Goal: Information Seeking & Learning: Compare options

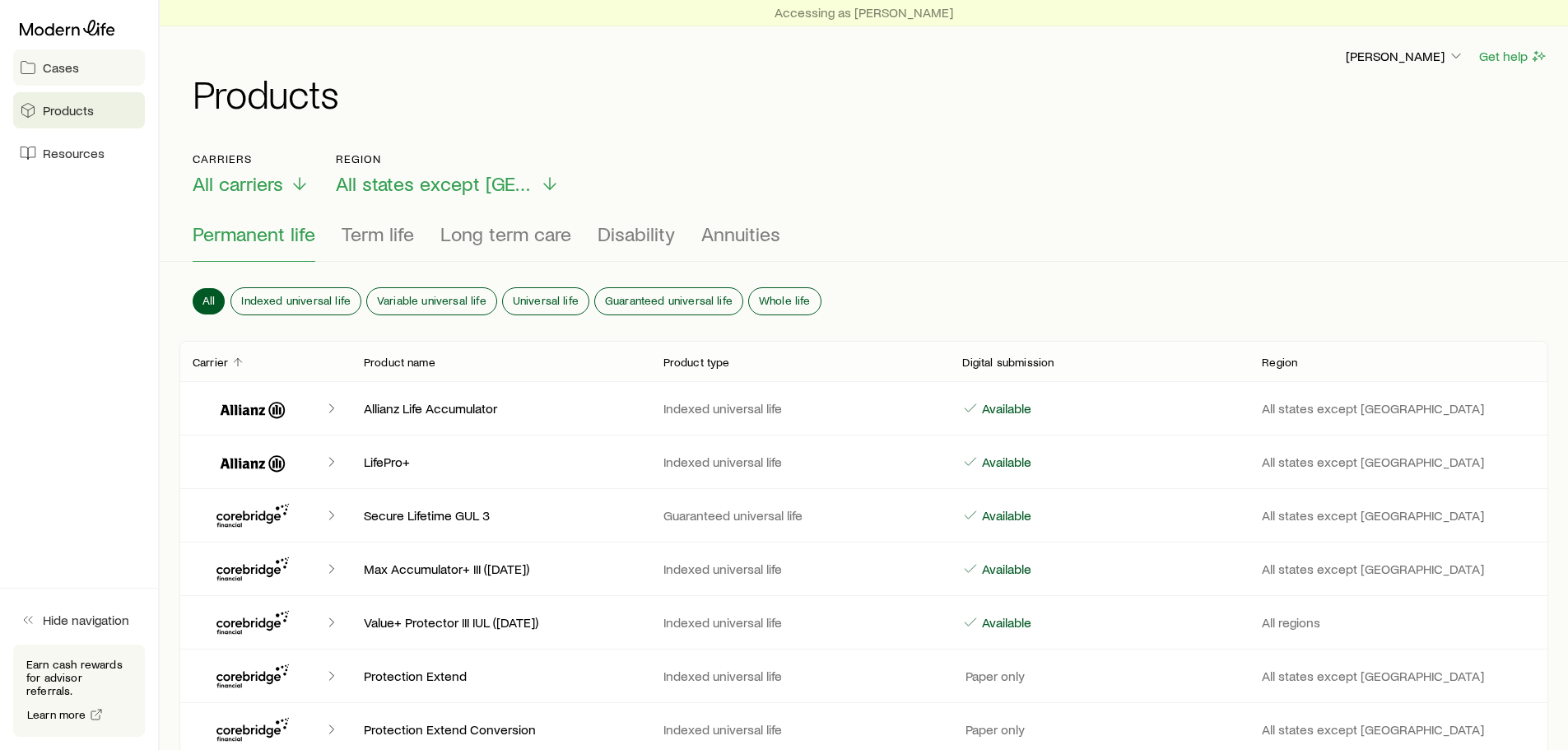
click at [65, 71] on span "Cases" at bounding box center [61, 67] width 36 height 16
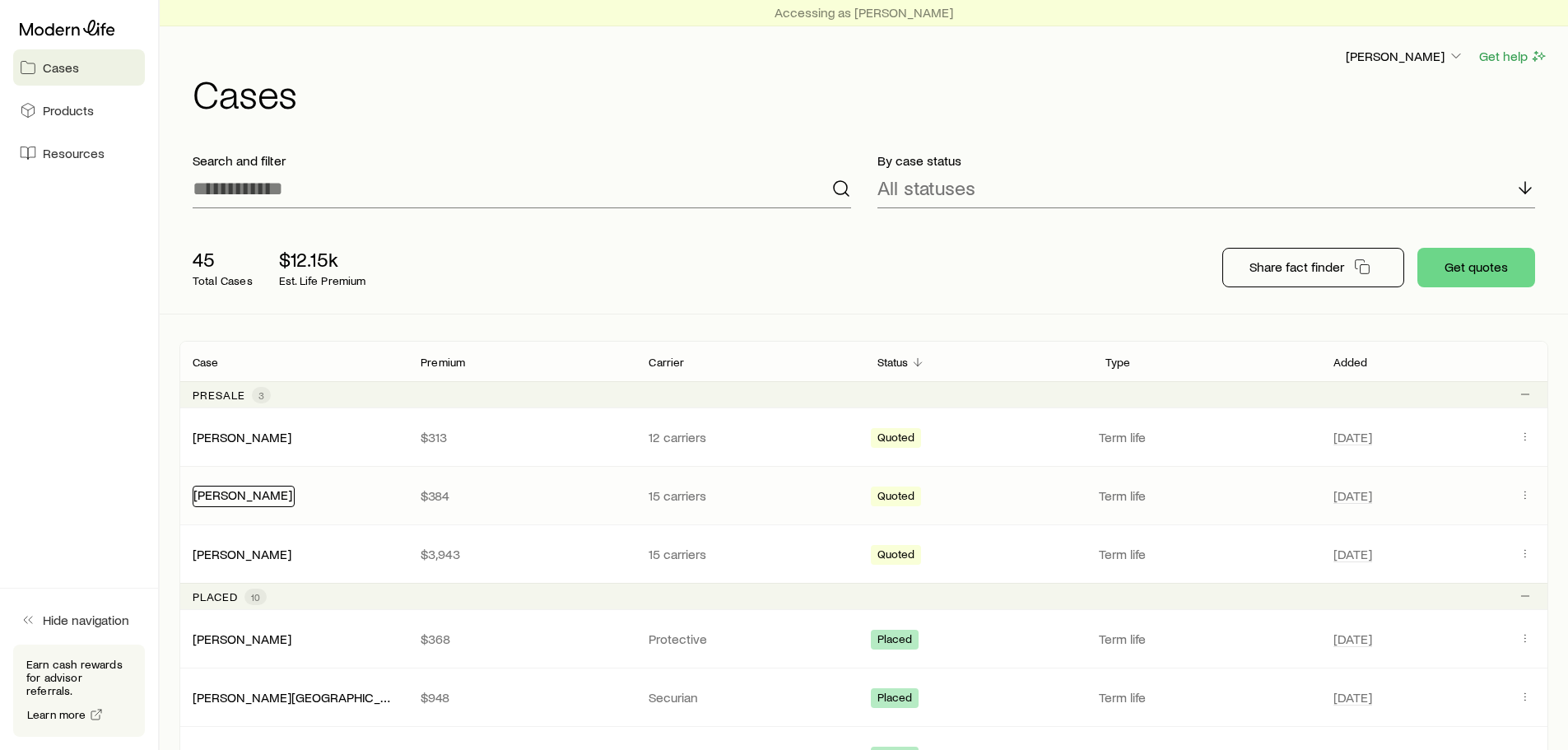
click at [223, 494] on link "[PERSON_NAME]" at bounding box center [243, 494] width 99 height 15
click at [1523, 493] on icon "Client cases" at bounding box center [1526, 495] width 13 height 13
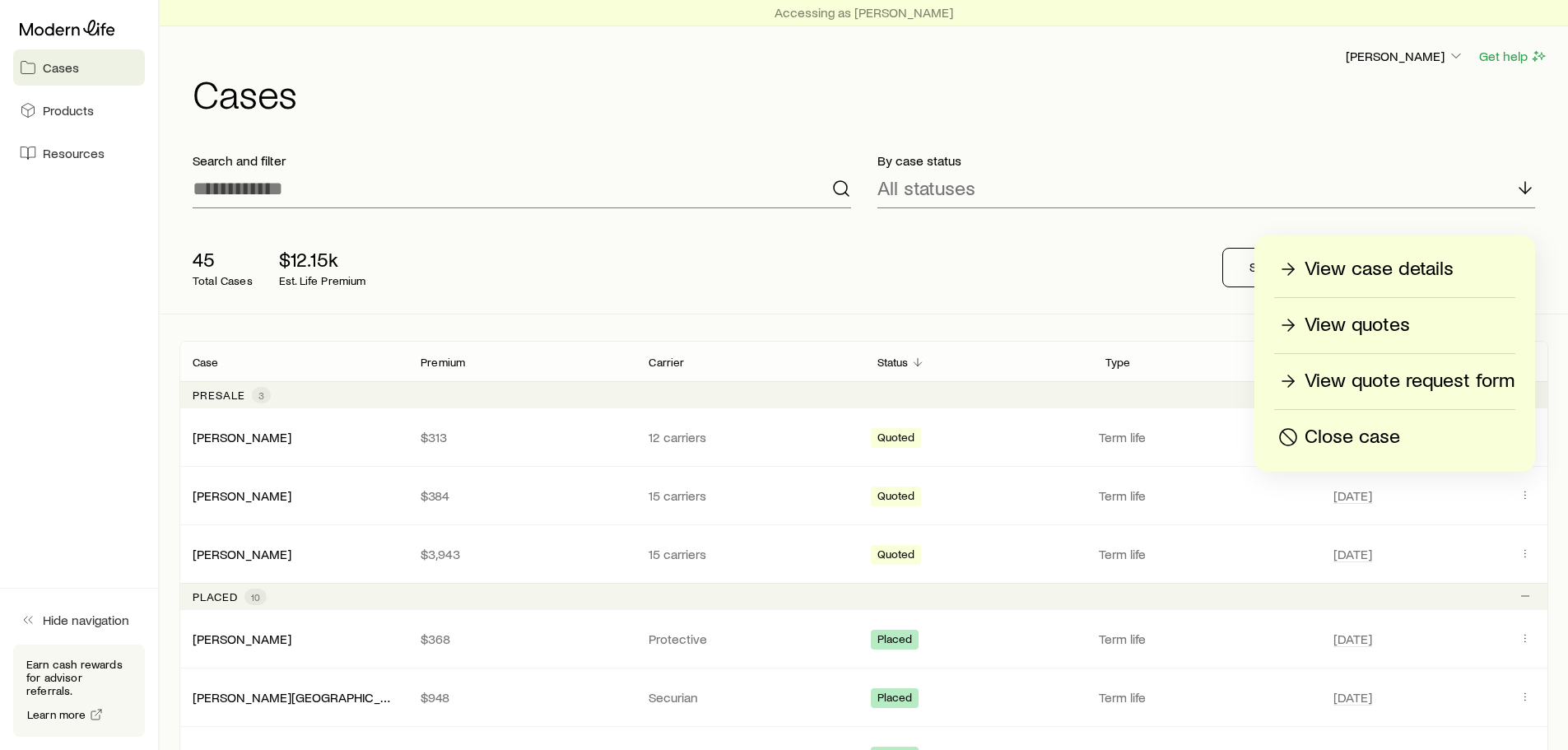
click at [1399, 320] on p "View quotes" at bounding box center [1357, 325] width 105 height 27
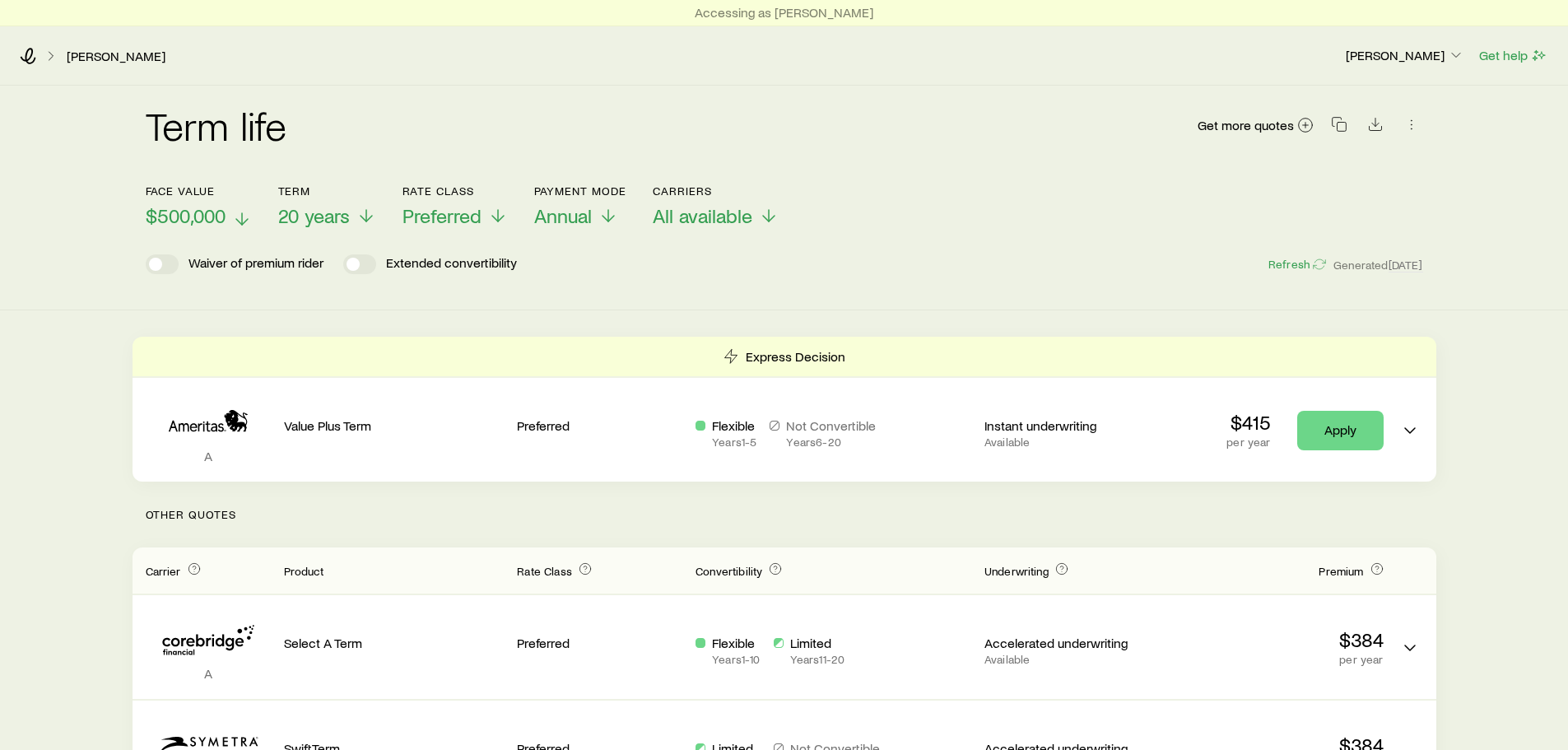
click at [215, 214] on span "$500,000" at bounding box center [186, 216] width 80 height 23
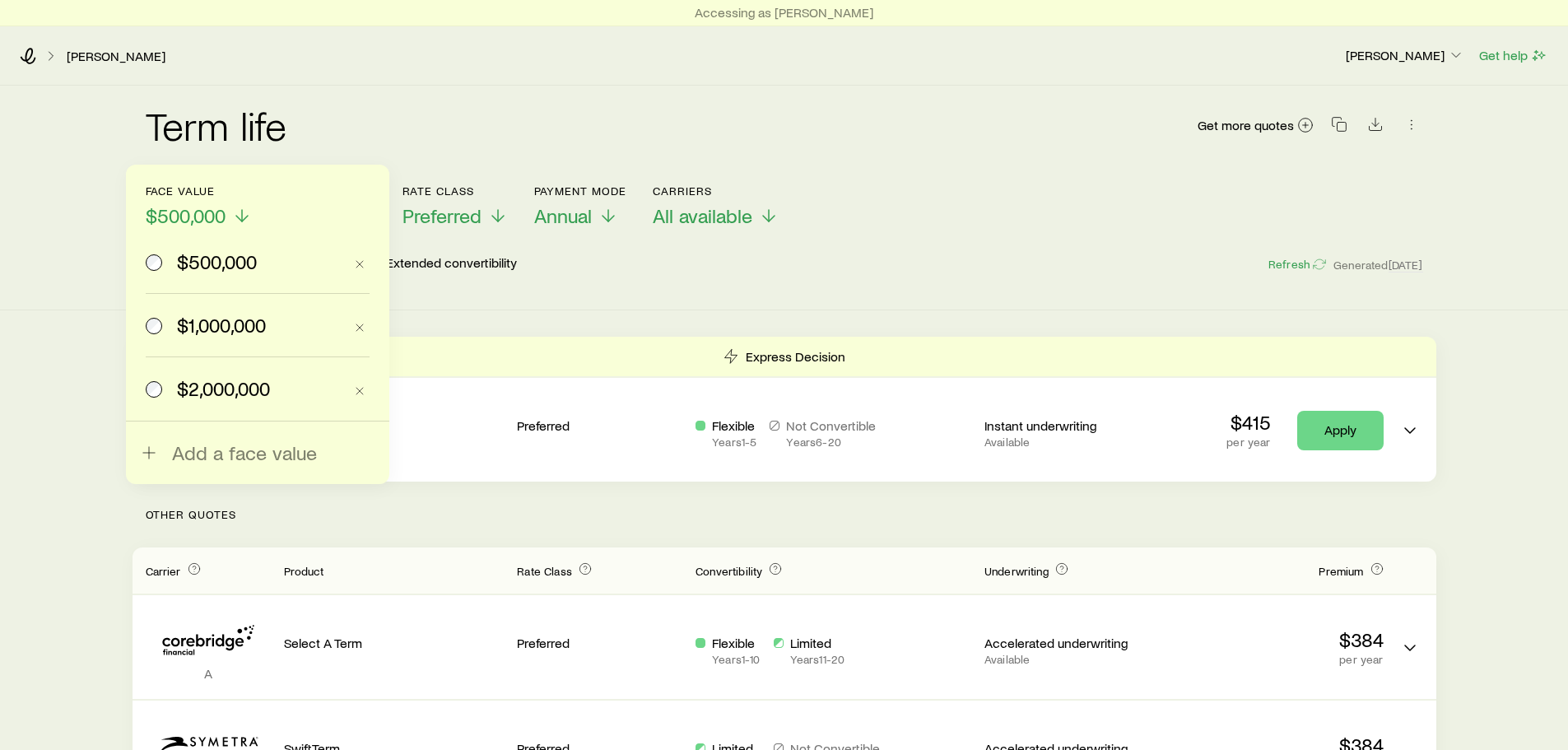
click at [225, 383] on span "$2,000,000" at bounding box center [222, 388] width 93 height 23
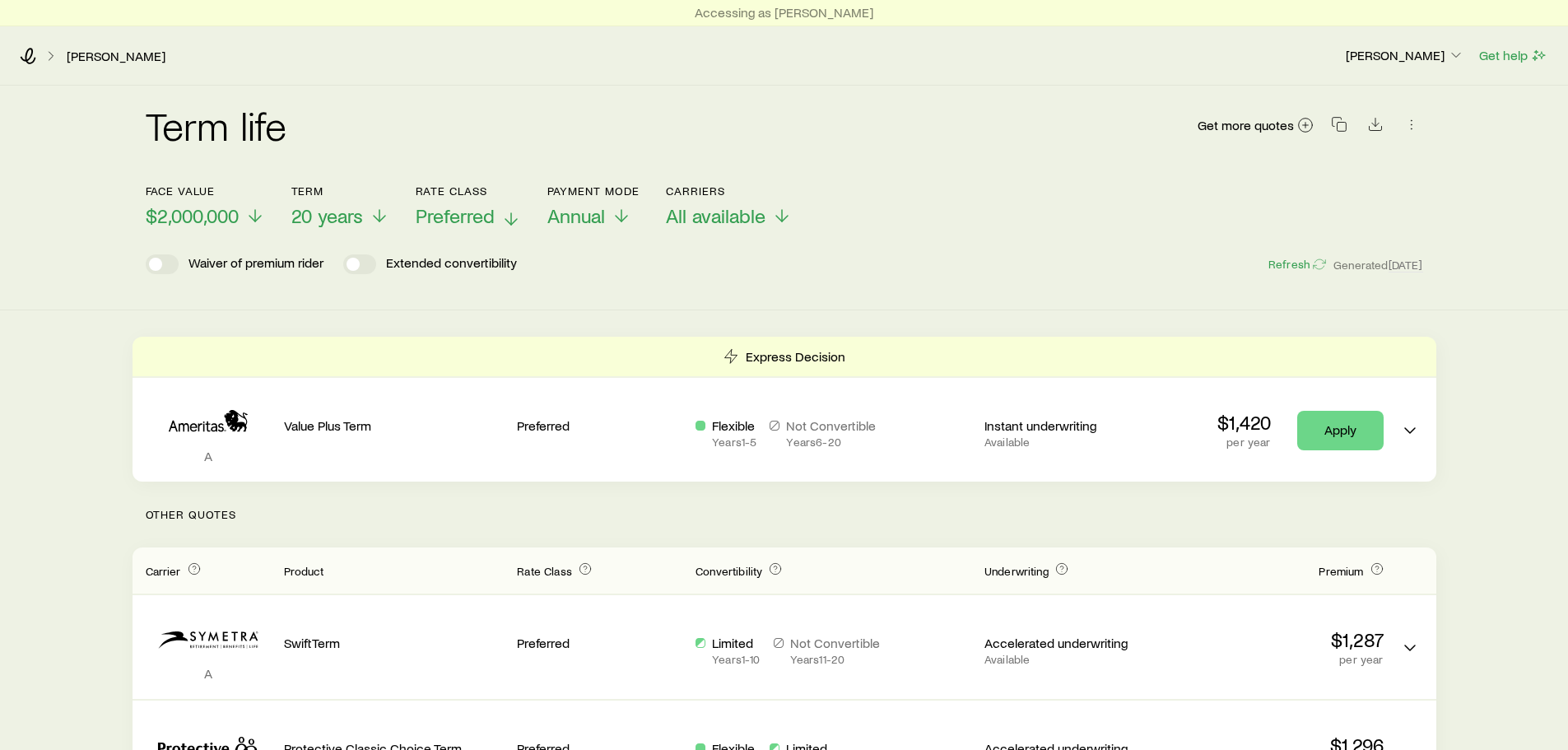
click at [485, 219] on span "Preferred" at bounding box center [455, 216] width 79 height 23
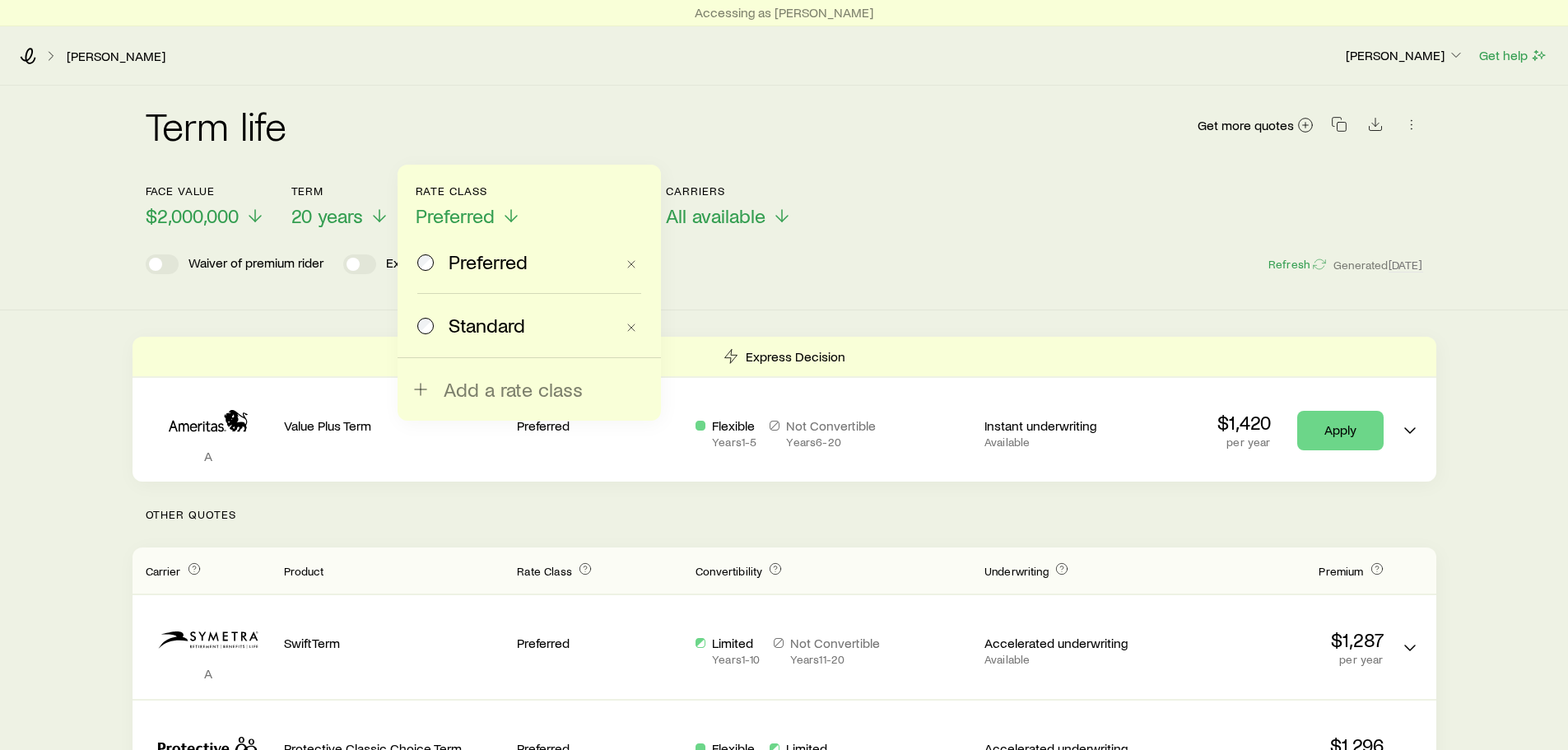
click at [989, 271] on div "Waiver of premium rider Extended convertibility Refresh Generated 5d ago" at bounding box center [784, 264] width 1278 height 20
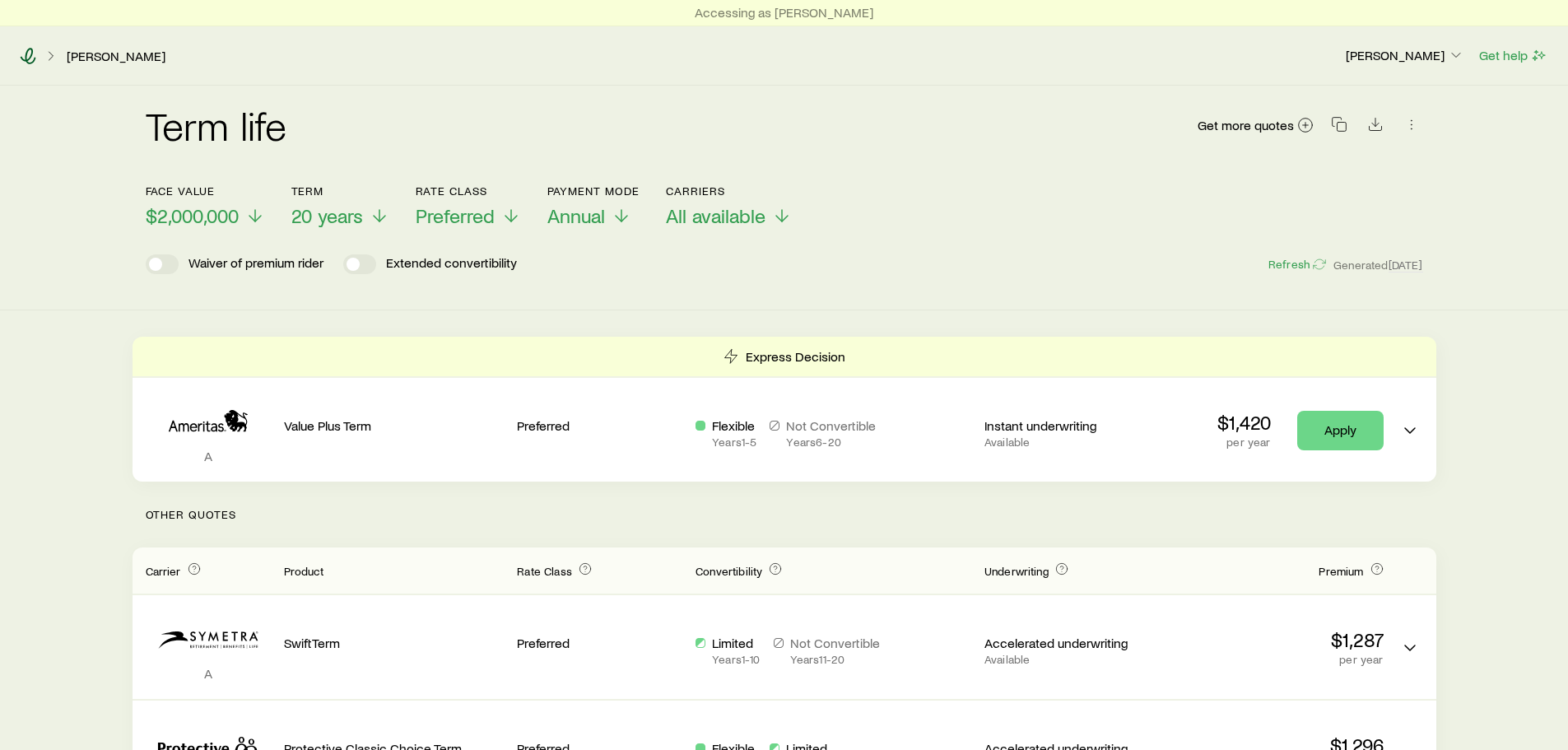
click at [31, 52] on icon at bounding box center [29, 55] width 15 height 16
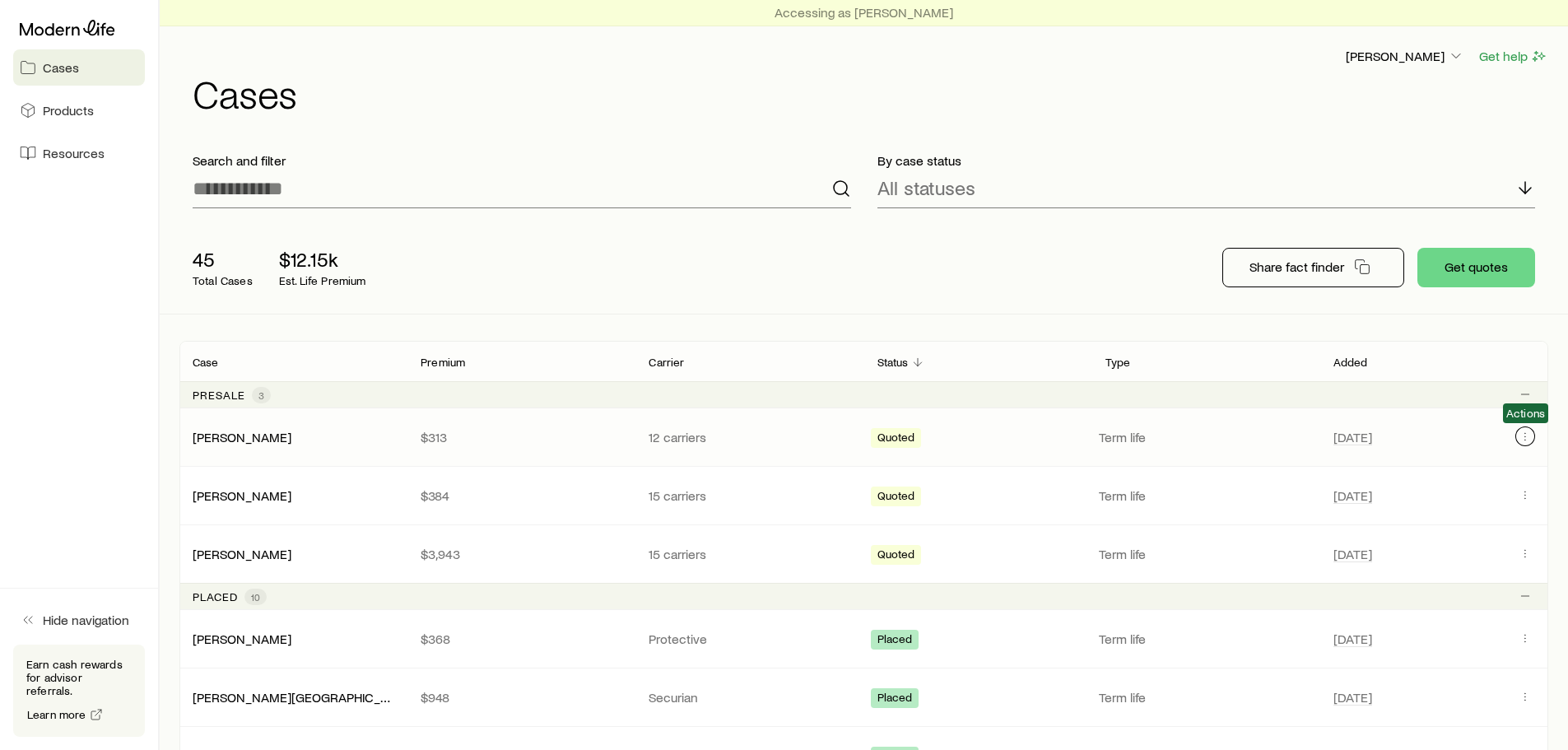
click at [1533, 438] on button "Client cases" at bounding box center [1525, 436] width 20 height 20
click at [1522, 442] on icon "Client cases" at bounding box center [1526, 436] width 13 height 13
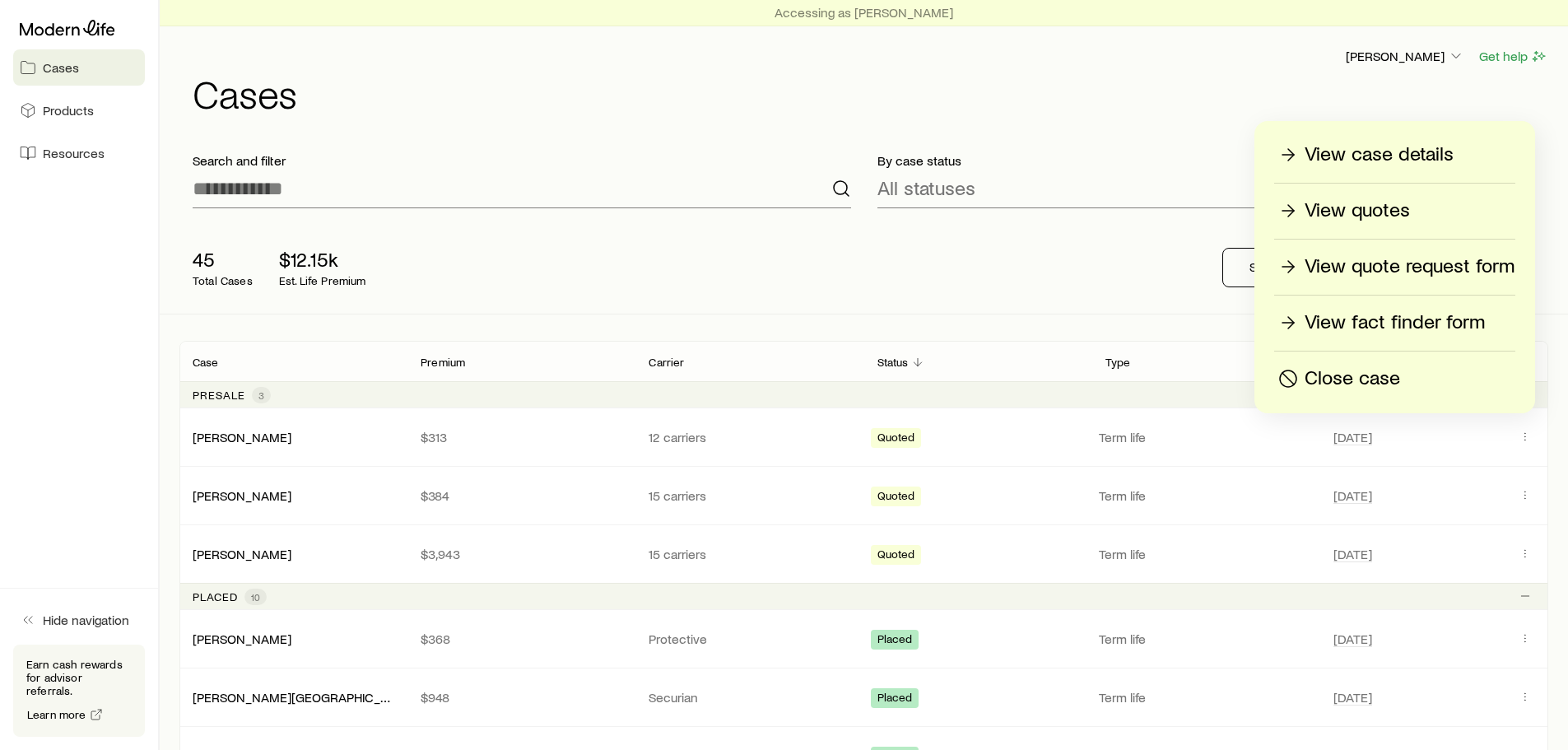
click at [1371, 217] on p "View quotes" at bounding box center [1357, 211] width 105 height 27
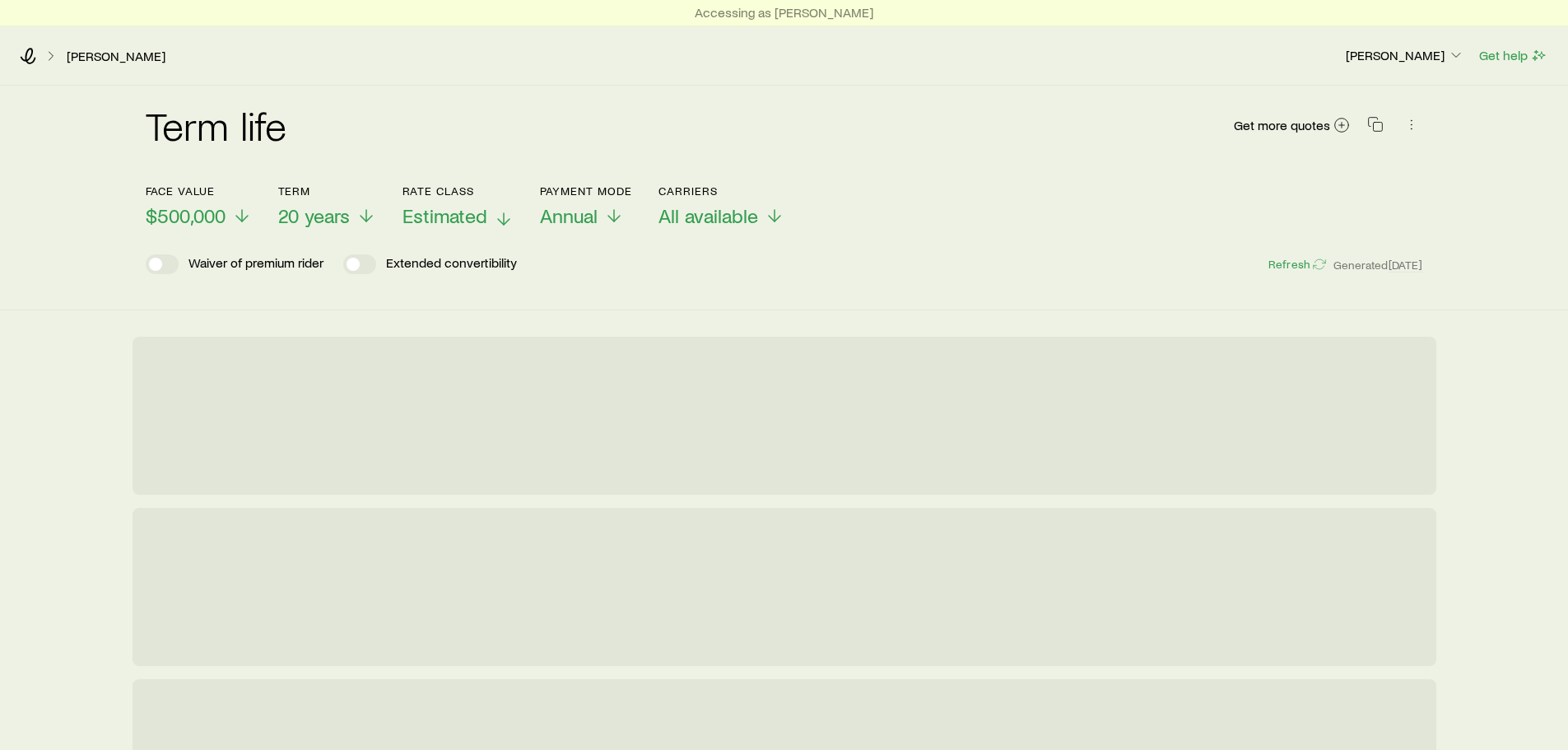
click at [443, 222] on span "Estimated" at bounding box center [445, 216] width 85 height 23
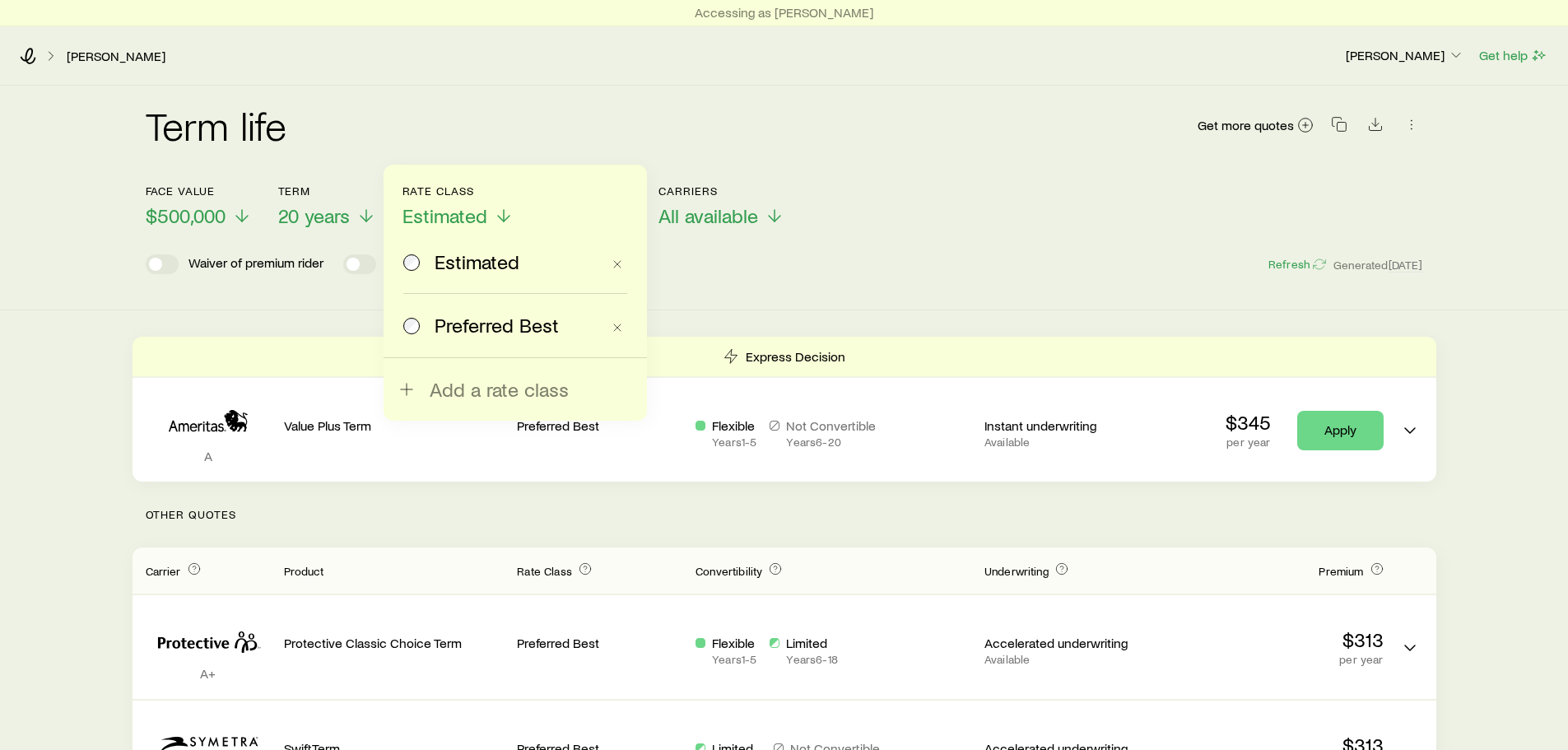
click at [464, 321] on span "Preferred Best" at bounding box center [496, 325] width 124 height 23
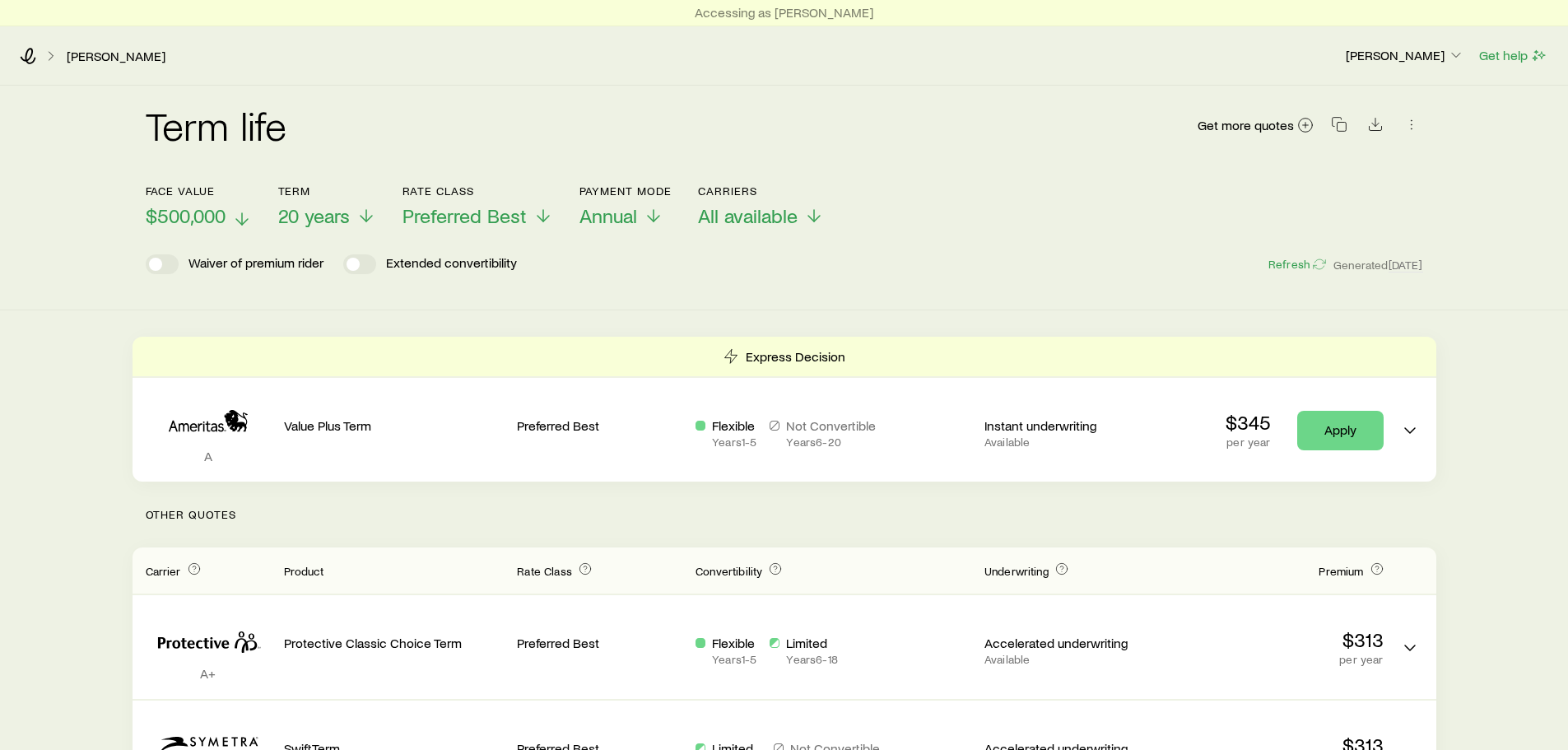
click at [215, 224] on span "$500,000" at bounding box center [186, 216] width 80 height 23
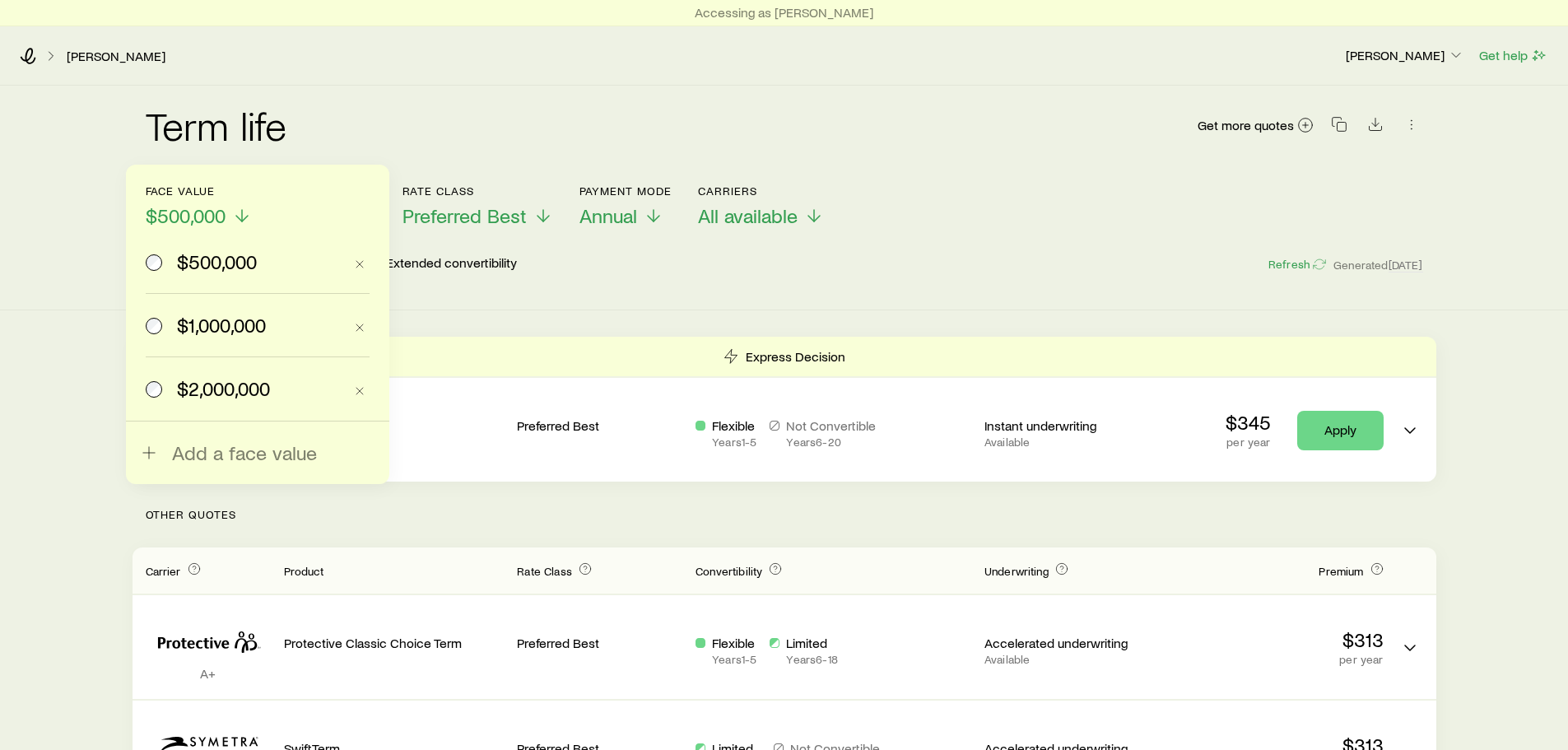
click at [254, 401] on label "$2,000,000" at bounding box center [244, 388] width 198 height 63
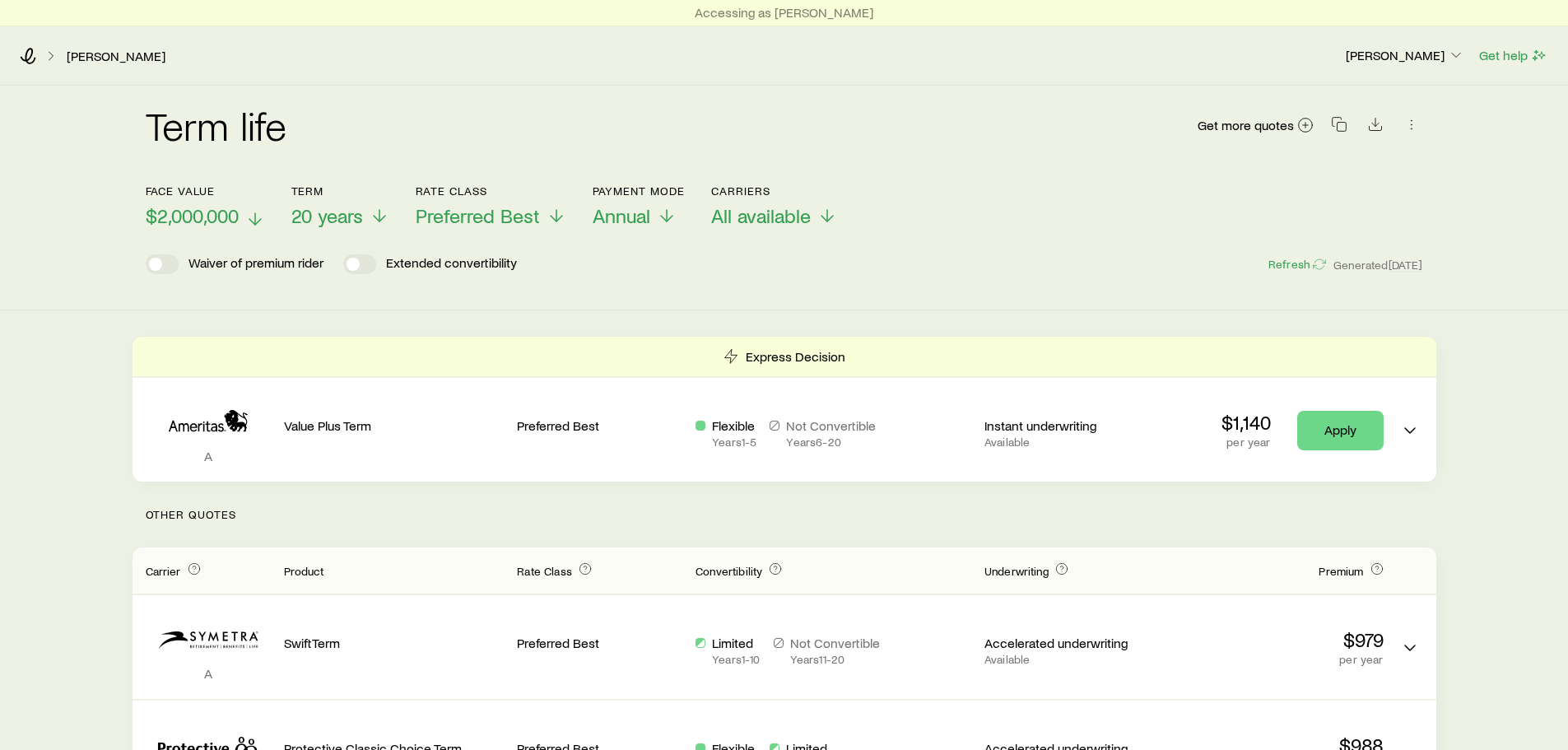
click at [217, 213] on span "$2,000,000" at bounding box center [192, 216] width 93 height 23
click at [606, 297] on div "Term life Get more quotes Face value $2,000,000 Term 20 years Rate Class Prefer…" at bounding box center [784, 198] width 1568 height 225
click at [26, 59] on icon at bounding box center [29, 55] width 15 height 16
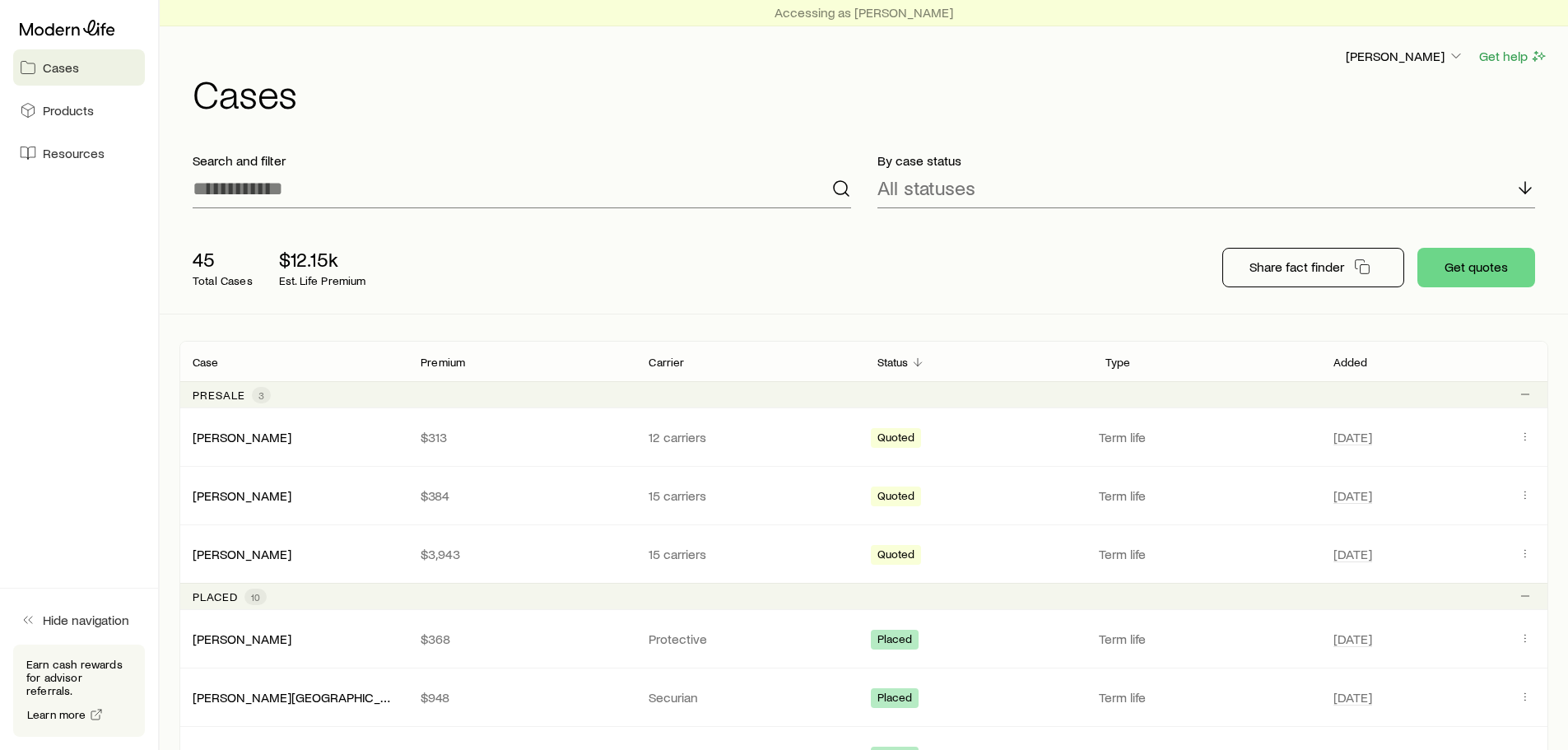
click at [58, 67] on span "Cases" at bounding box center [61, 67] width 36 height 16
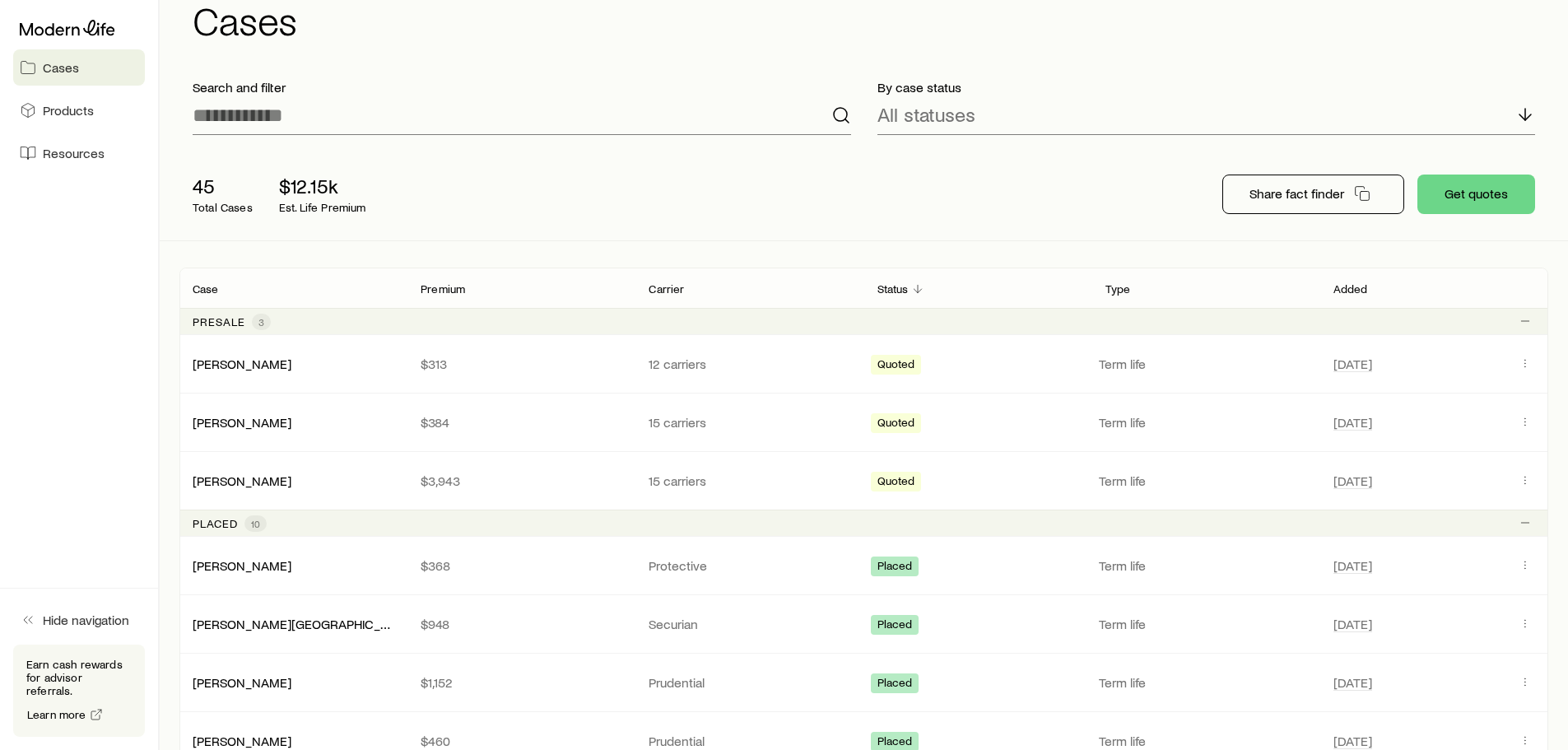
scroll to position [75, 0]
click at [1530, 362] on icon "Client cases" at bounding box center [1526, 362] width 13 height 13
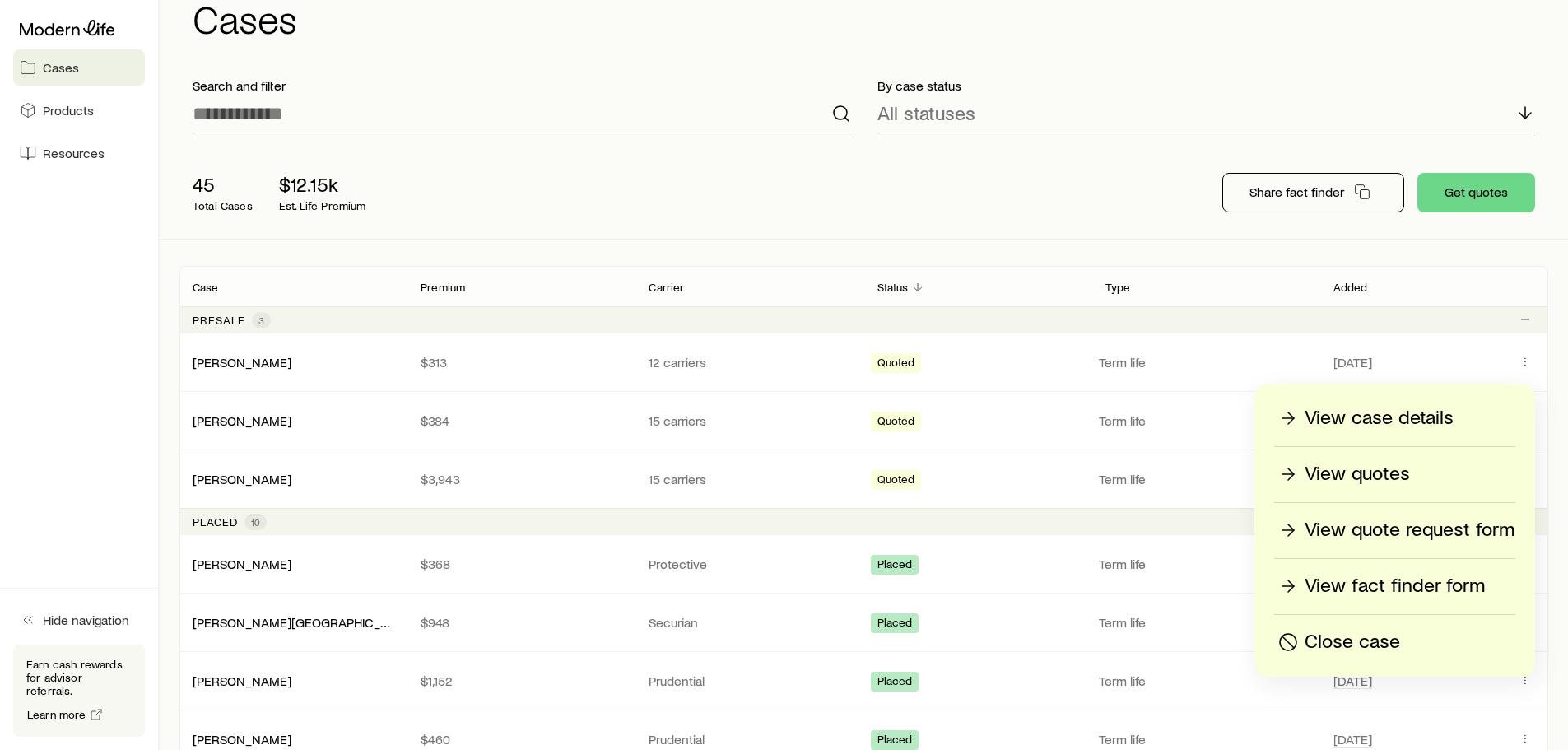
click at [102, 251] on aside "Cases Products Resources Hide navigation Earn cash rewards for advisor referral…" at bounding box center [79, 375] width 159 height 750
